Goal: Navigation & Orientation: Go to known website

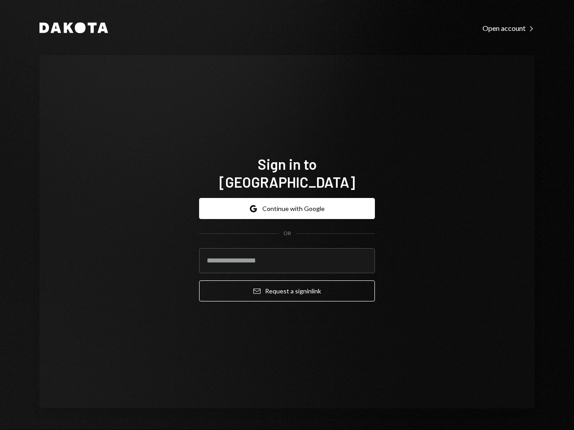
click at [287, 215] on form "Google Continue with Google OR Email Request a sign in link" at bounding box center [287, 250] width 176 height 104
click at [287, 199] on button "Google Continue with Google" at bounding box center [287, 208] width 176 height 21
click at [287, 215] on form "Google Continue with Google OR Email Request a sign in link" at bounding box center [287, 250] width 176 height 104
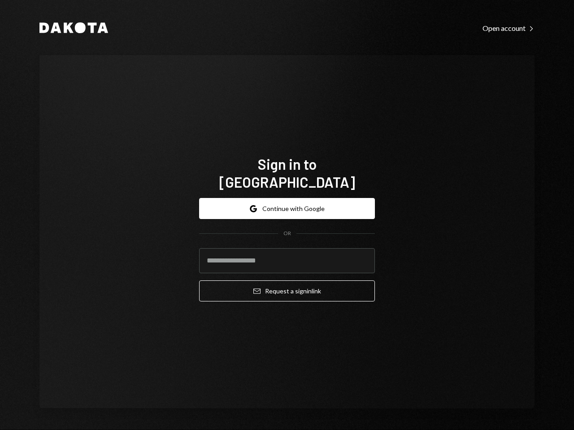
click at [287, 199] on button "Google Continue with Google" at bounding box center [287, 208] width 176 height 21
